Goal: Transaction & Acquisition: Subscribe to service/newsletter

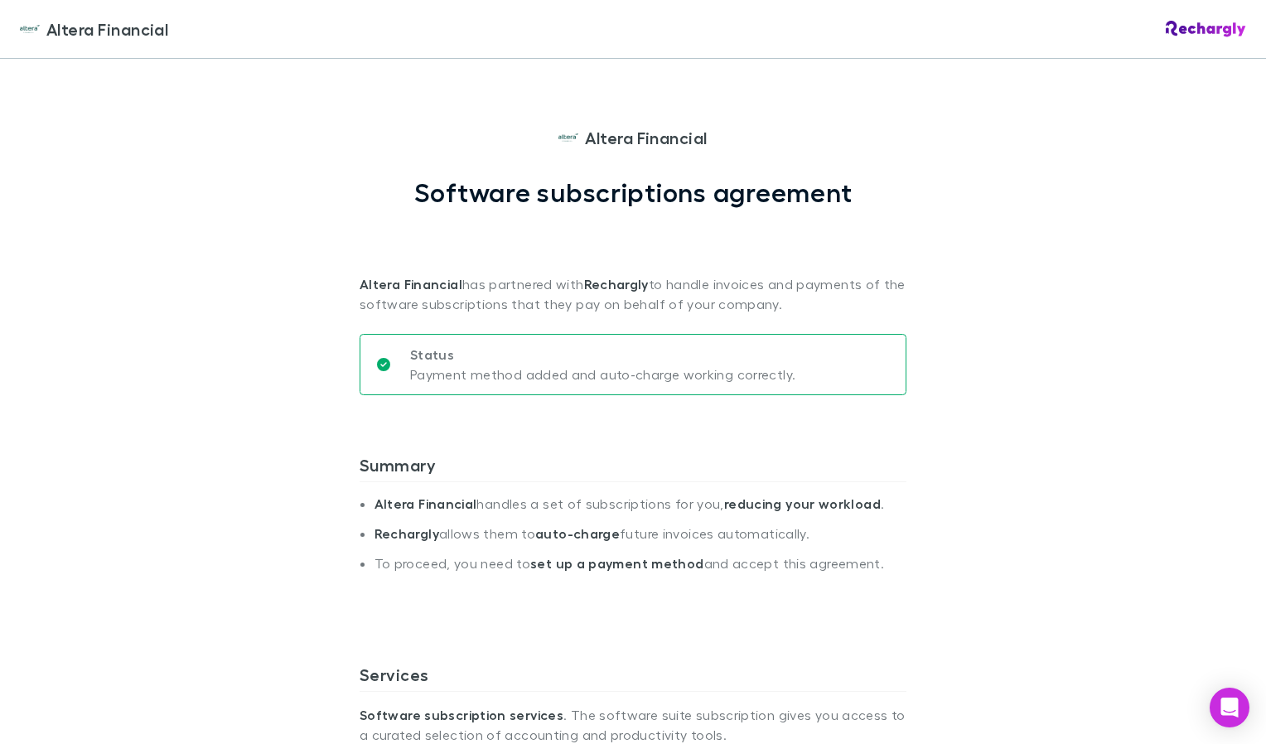
scroll to position [693, 0]
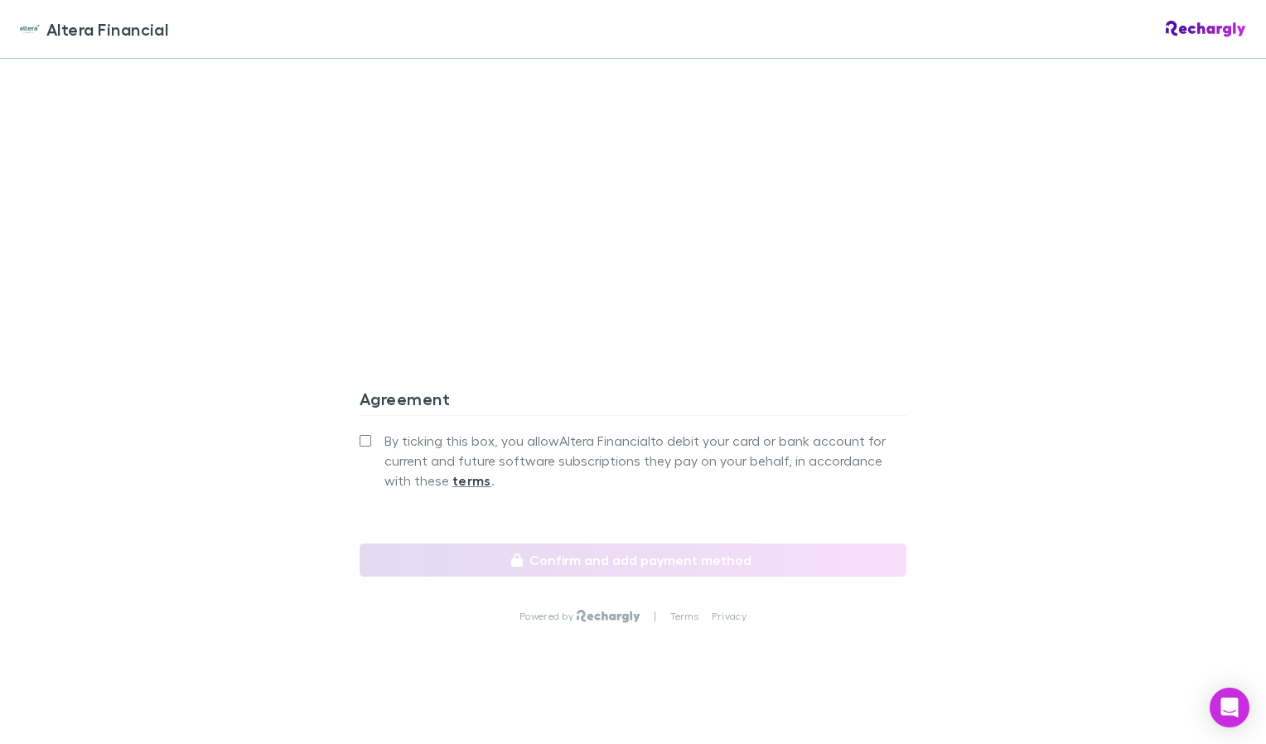
scroll to position [1464, 0]
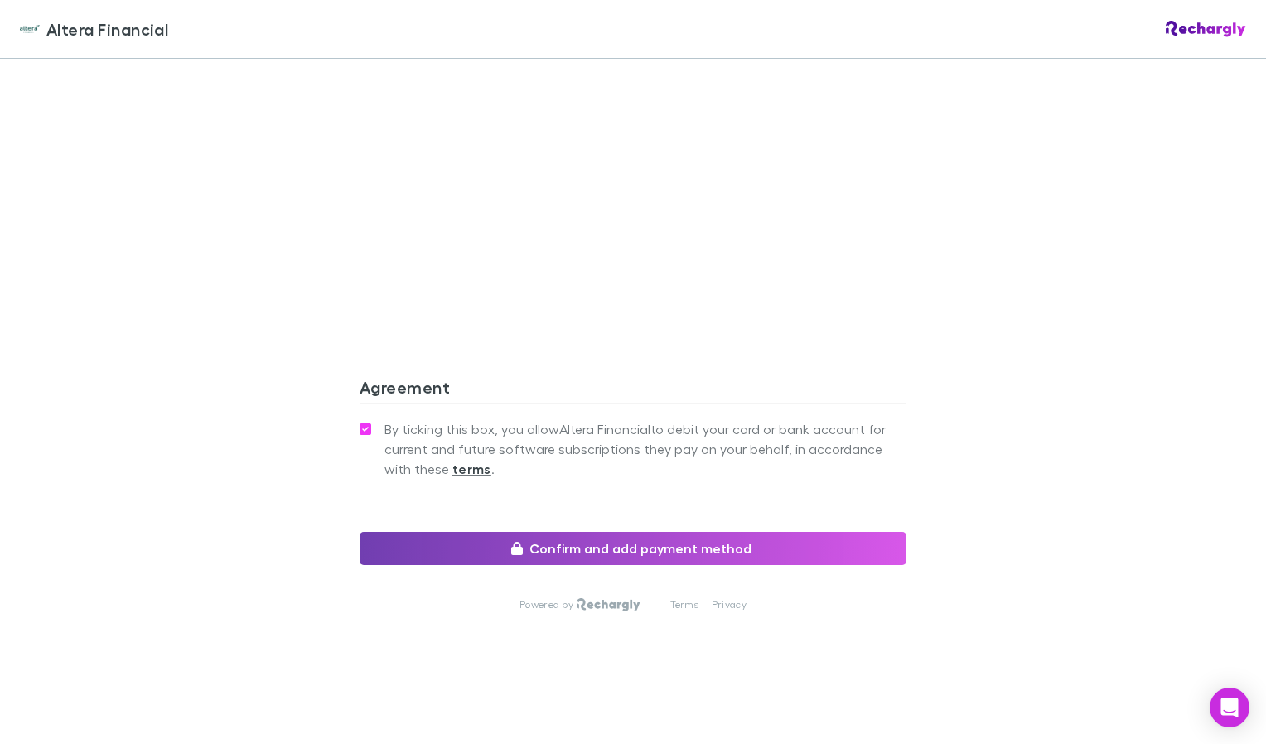
click at [618, 548] on button "Confirm and add payment method" at bounding box center [632, 548] width 547 height 33
